Goal: Navigation & Orientation: Find specific page/section

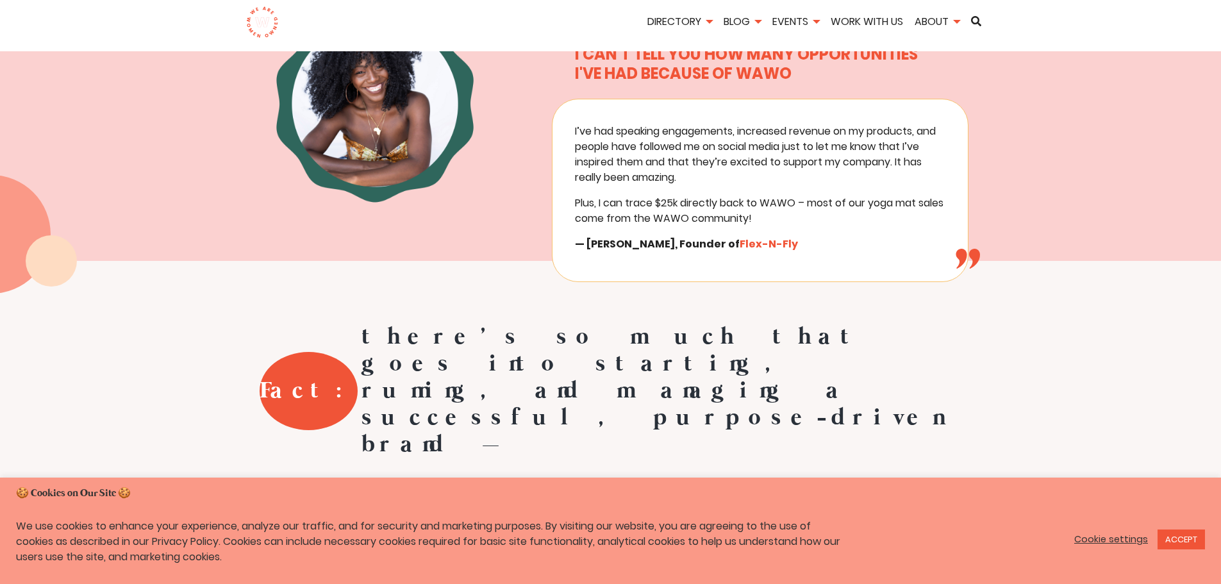
scroll to position [449, 0]
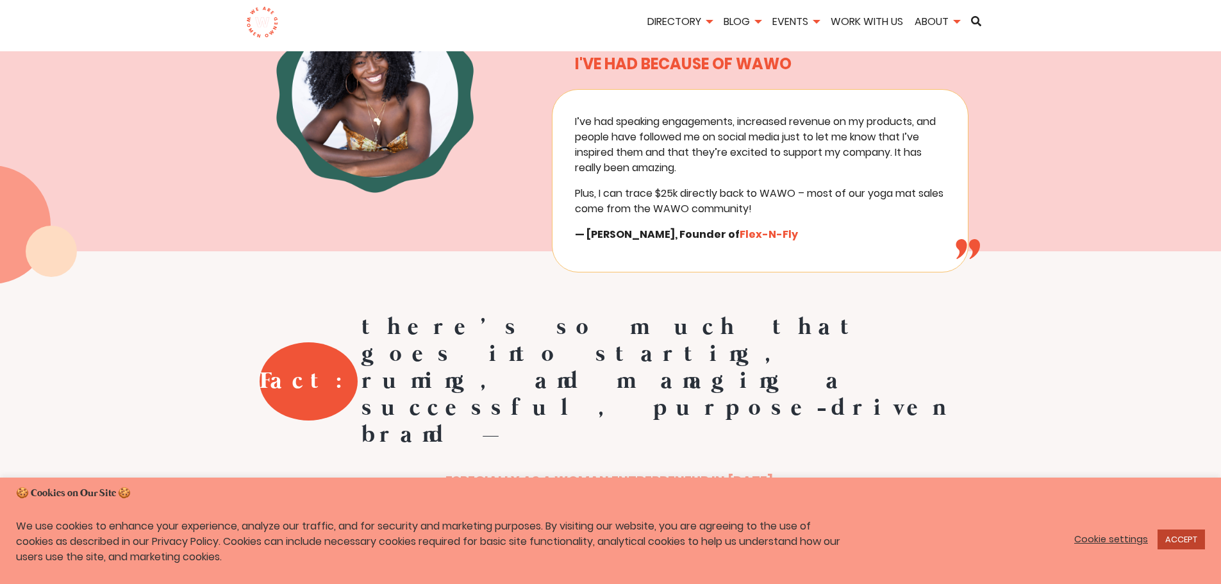
click at [1188, 536] on link "ACCEPT" at bounding box center [1180, 539] width 47 height 20
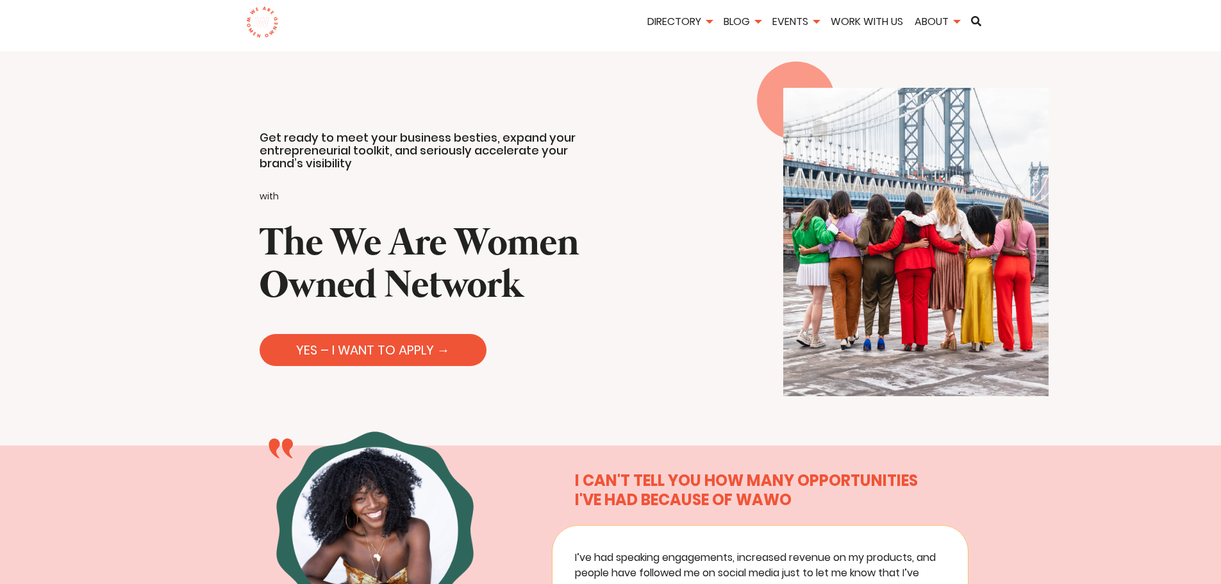
scroll to position [0, 0]
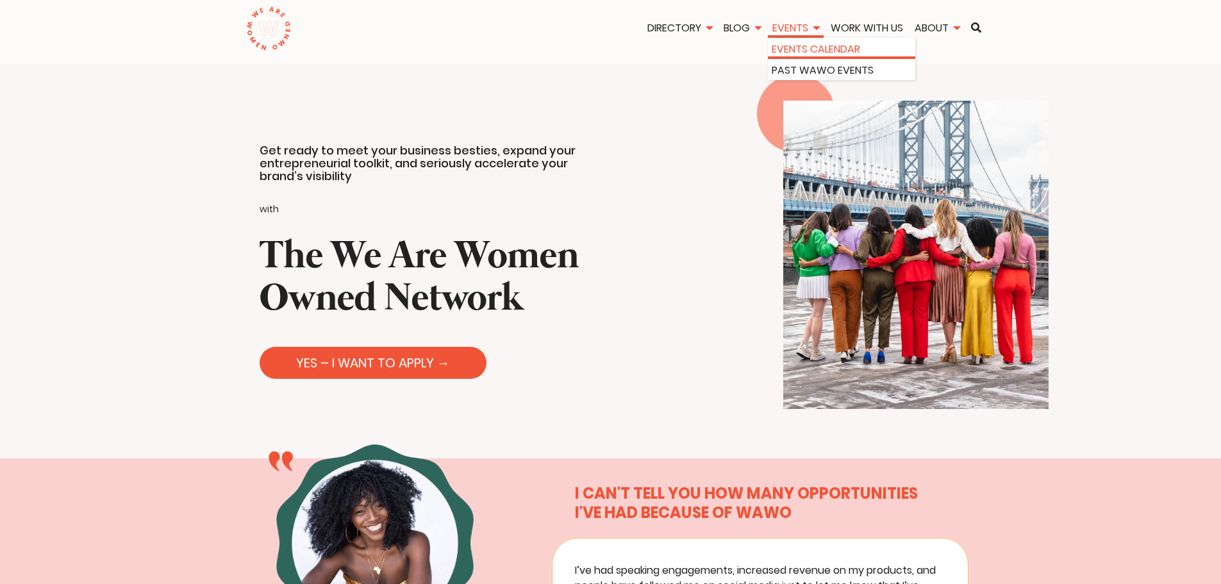
click at [820, 47] on link "Events Calendar" at bounding box center [842, 49] width 140 height 15
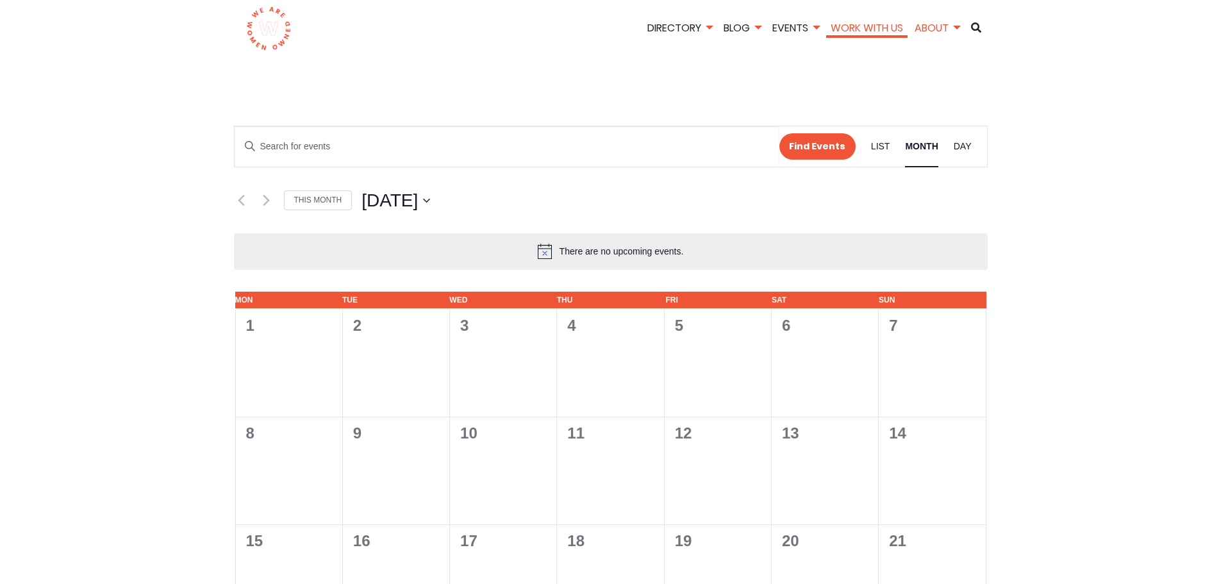
click at [866, 32] on link "Work With Us" at bounding box center [866, 28] width 81 height 15
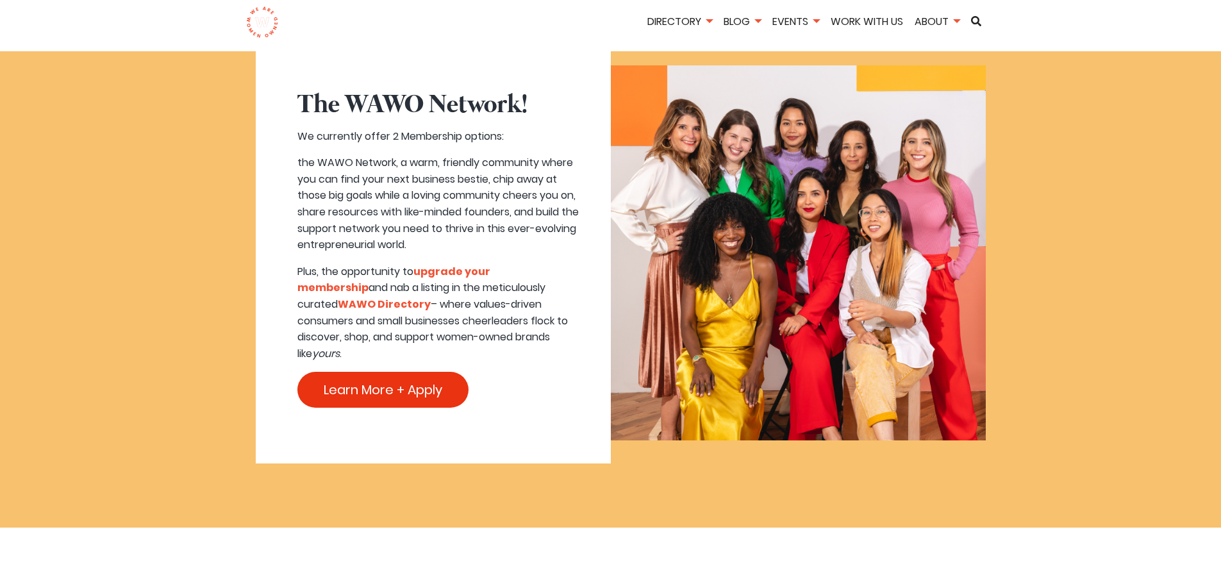
scroll to position [833, 0]
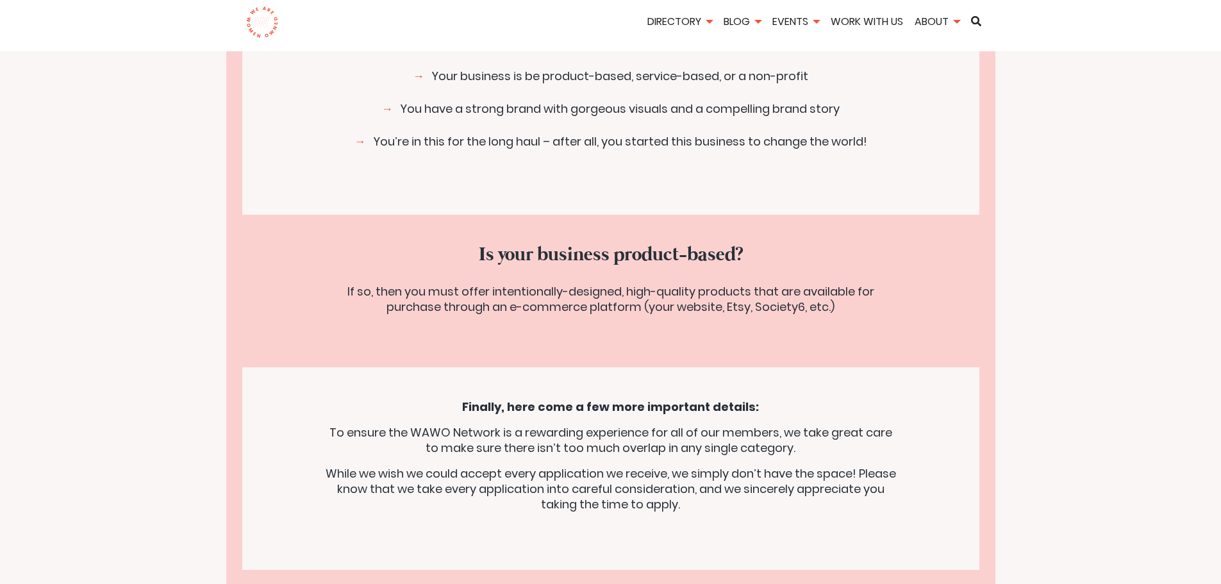
scroll to position [4037, 0]
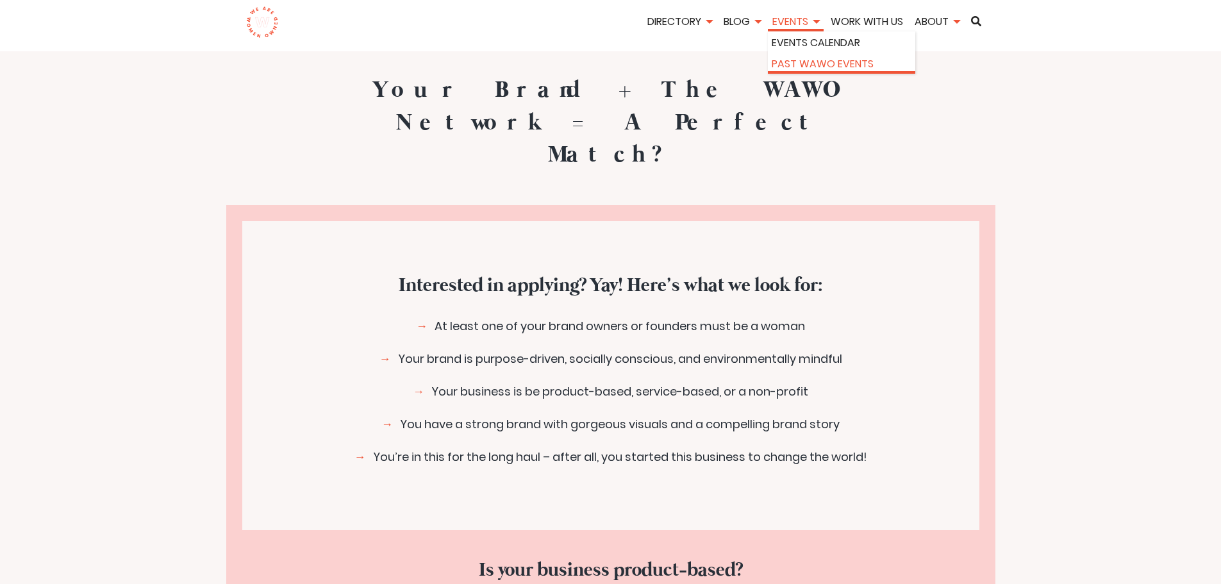
click at [804, 62] on link "Past WAWO Events" at bounding box center [842, 63] width 140 height 15
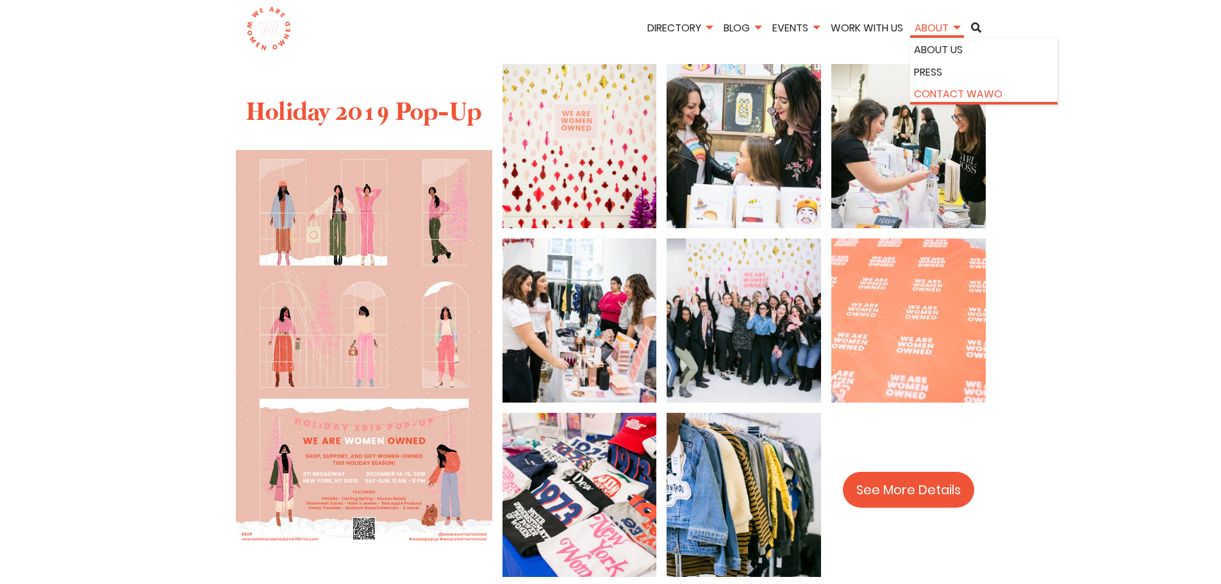
click at [953, 89] on link "Contact WAWO" at bounding box center [984, 94] width 140 height 17
